Goal: Find specific page/section: Find specific page/section

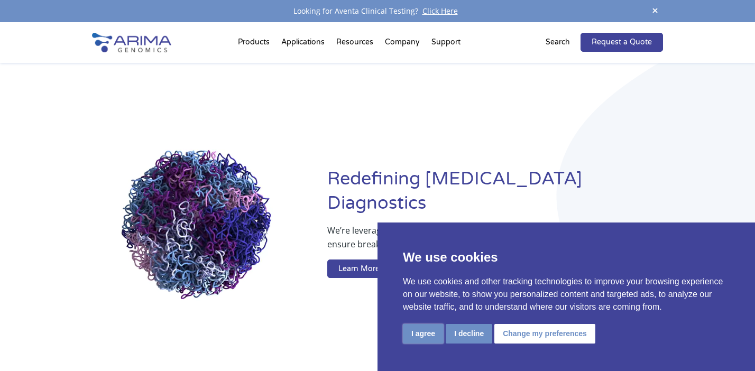
click at [431, 338] on button "I agree" at bounding box center [423, 334] width 41 height 20
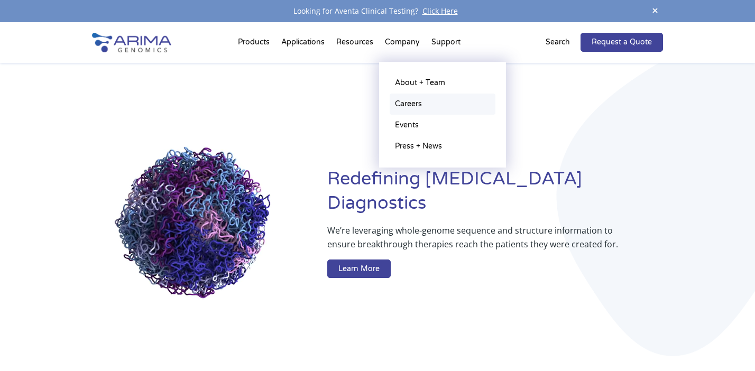
click at [403, 100] on link "Careers" at bounding box center [443, 104] width 106 height 21
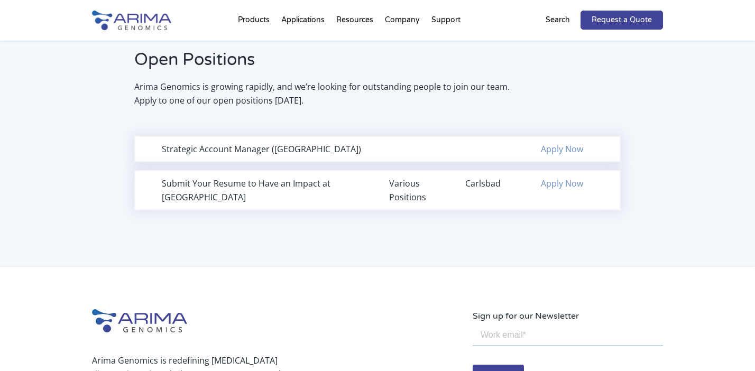
scroll to position [701, 0]
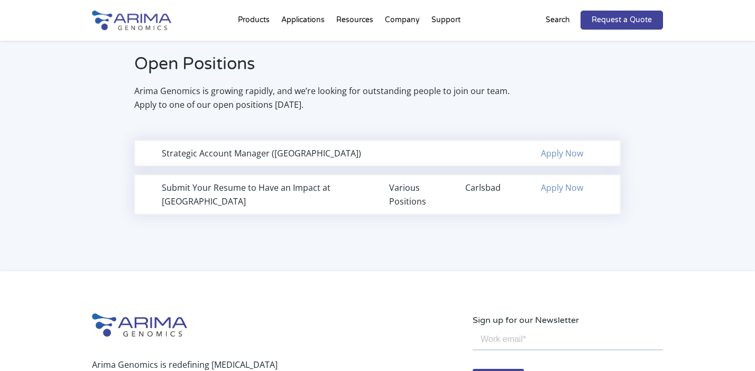
click at [224, 192] on div "Submit Your Resume to Have an Impact at [GEOGRAPHIC_DATA]" at bounding box center [264, 194] width 204 height 27
click at [547, 186] on link "Apply Now" at bounding box center [562, 188] width 42 height 12
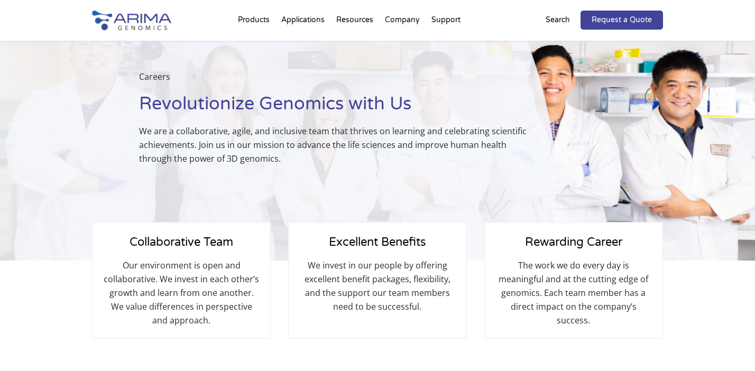
scroll to position [0, 0]
